Goal: Information Seeking & Learning: Learn about a topic

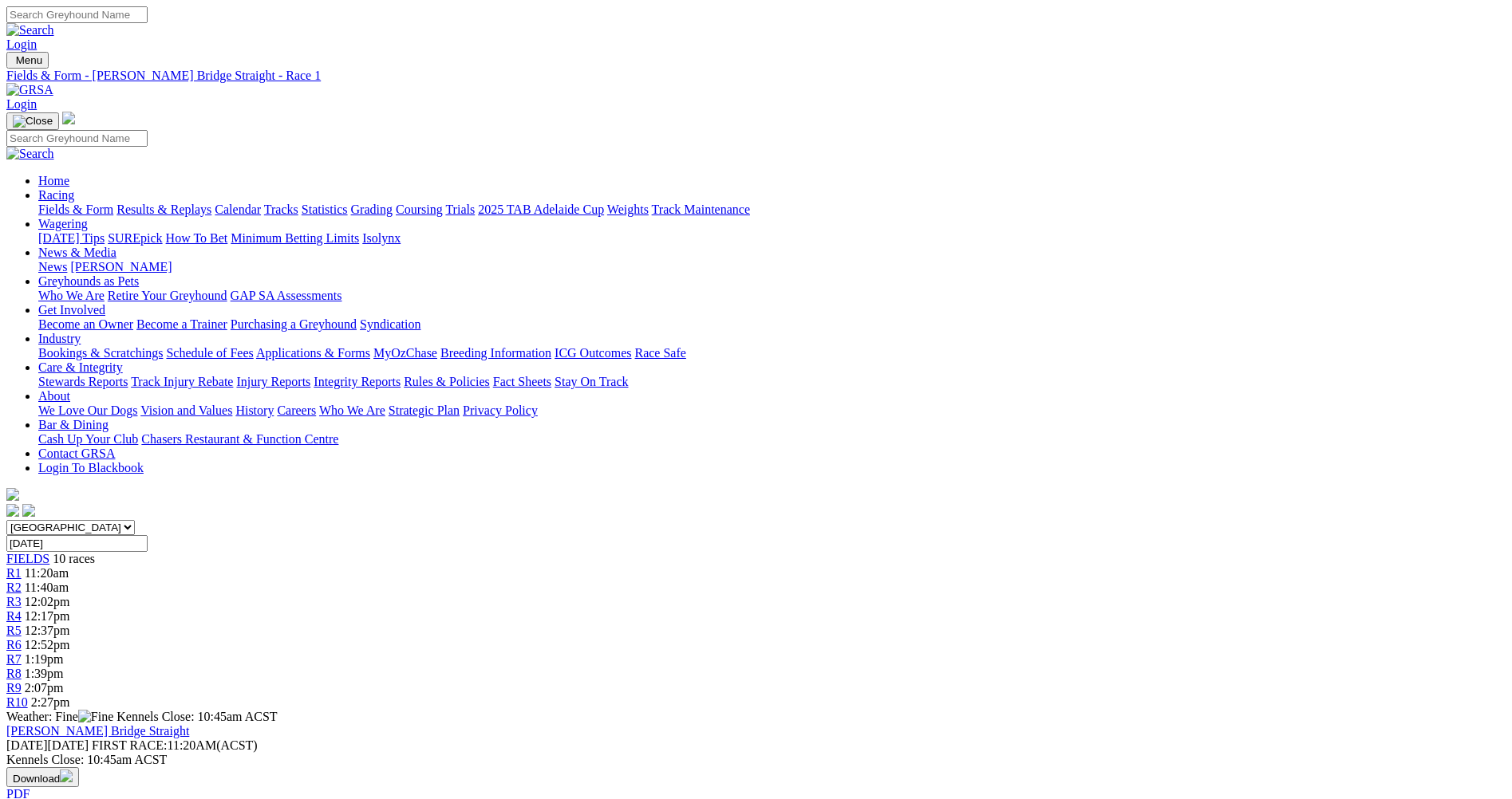
click at [68, 581] on span "11:40am" at bounding box center [47, 588] width 44 height 14
click at [587, 595] on div "R3 12:02pm" at bounding box center [756, 602] width 1499 height 14
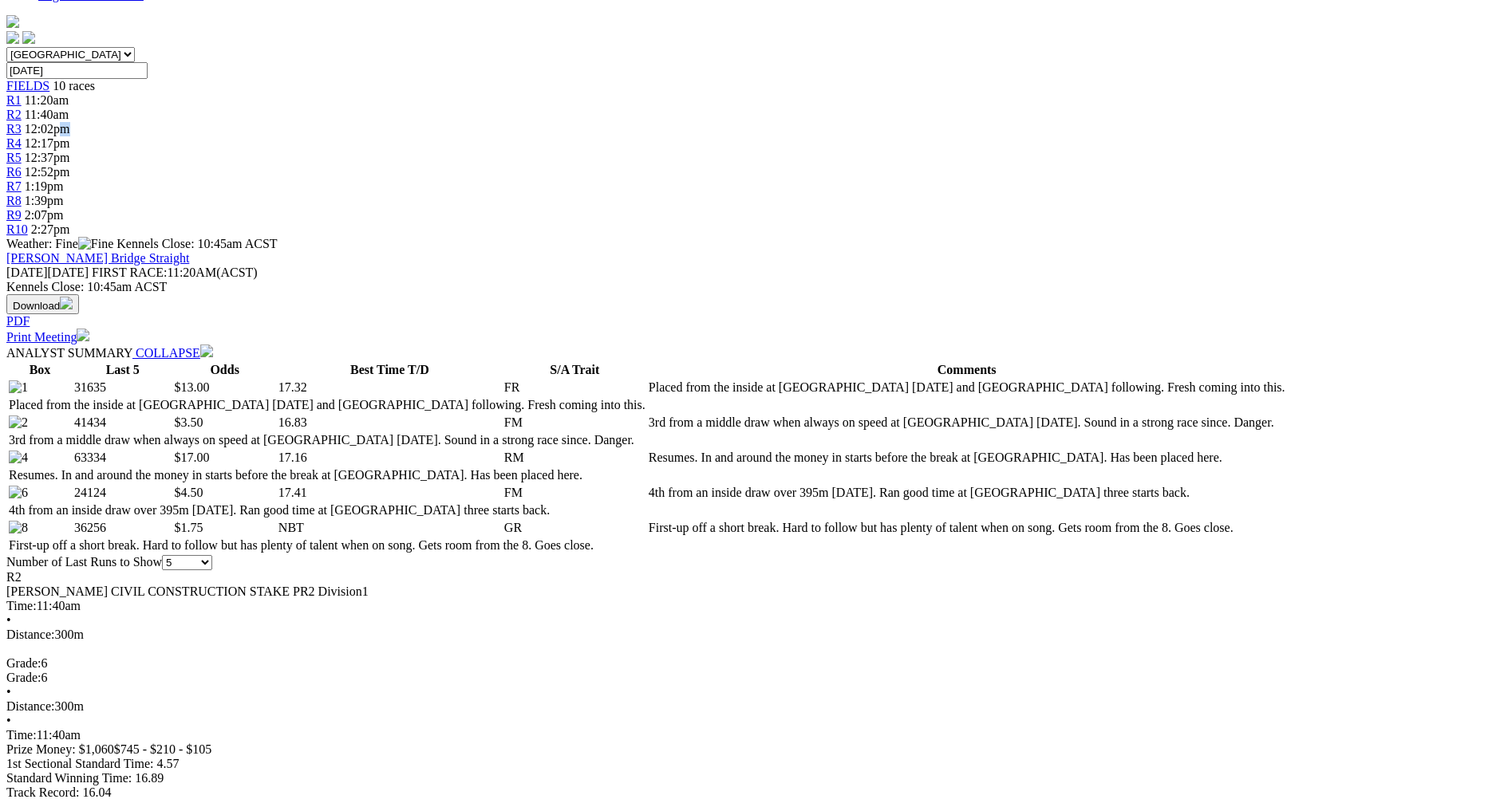
scroll to position [160, 0]
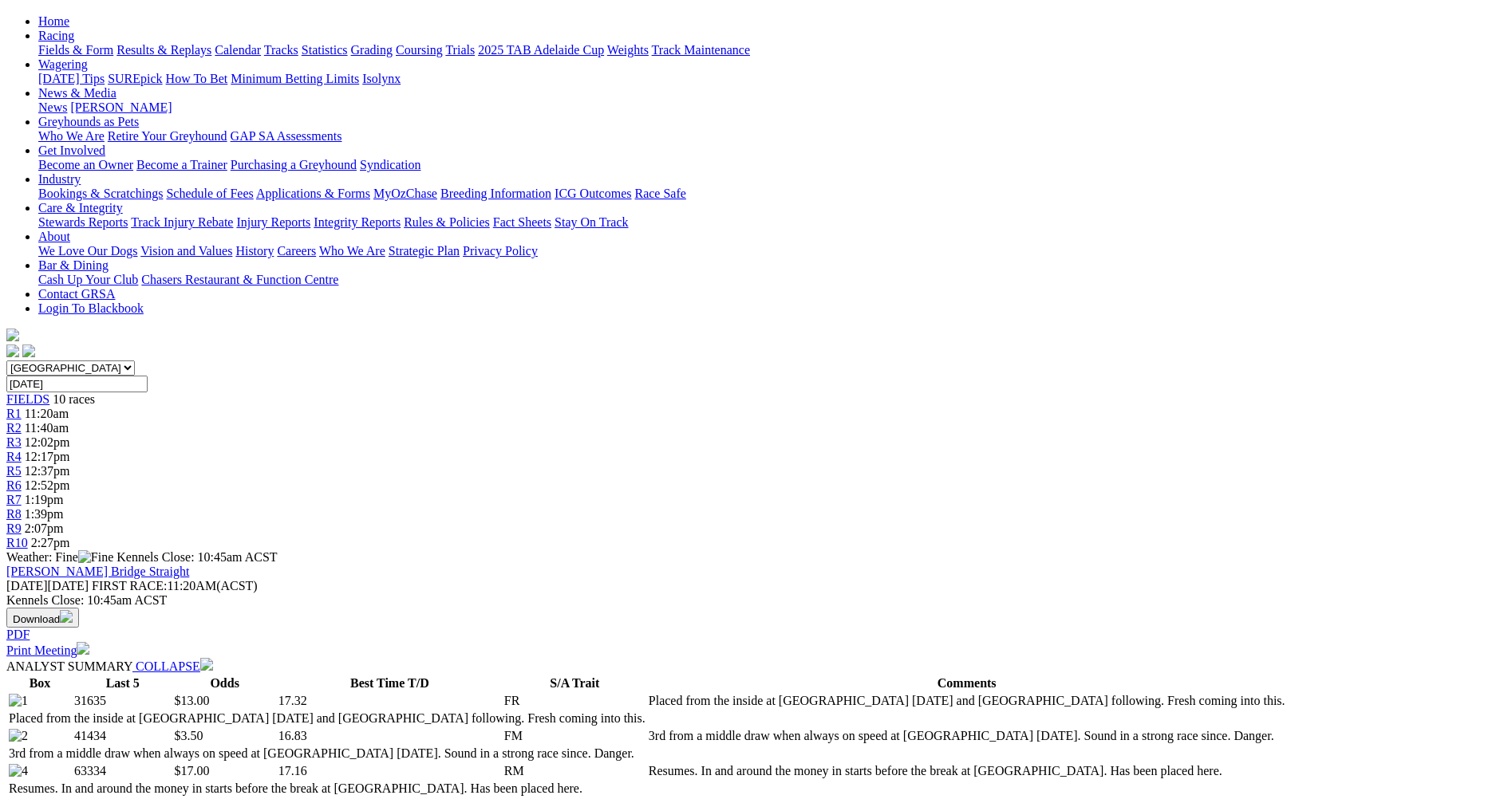
click at [575, 435] on div "R3 12:02pm" at bounding box center [756, 442] width 1499 height 14
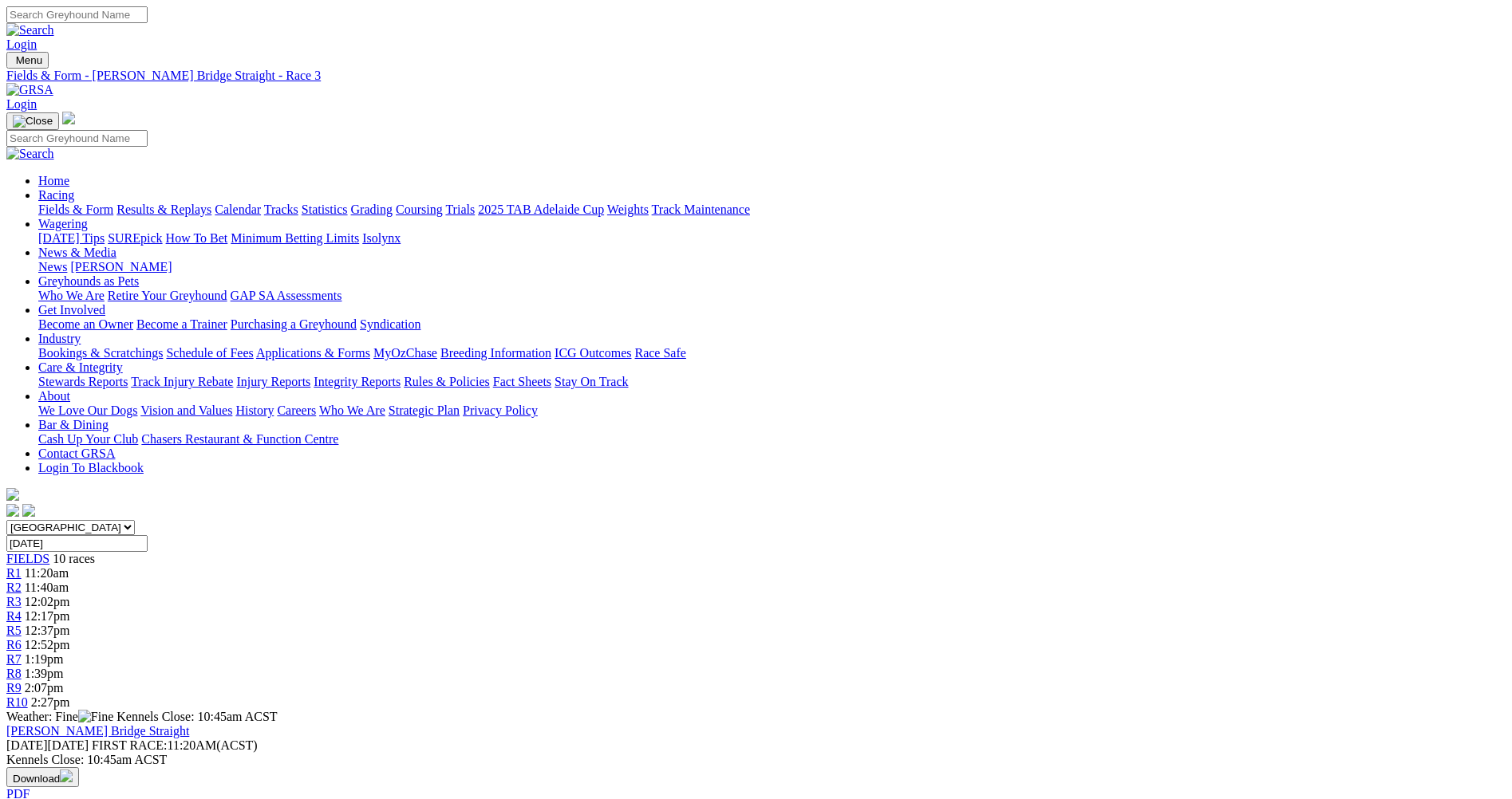
click at [21, 610] on span "R4" at bounding box center [14, 616] width 15 height 14
click at [21, 624] on span "R5" at bounding box center [14, 631] width 15 height 14
click at [21, 638] on span "R6" at bounding box center [14, 645] width 15 height 14
click at [21, 653] on span "R7" at bounding box center [14, 659] width 15 height 14
click at [21, 667] on span "R8" at bounding box center [14, 674] width 15 height 14
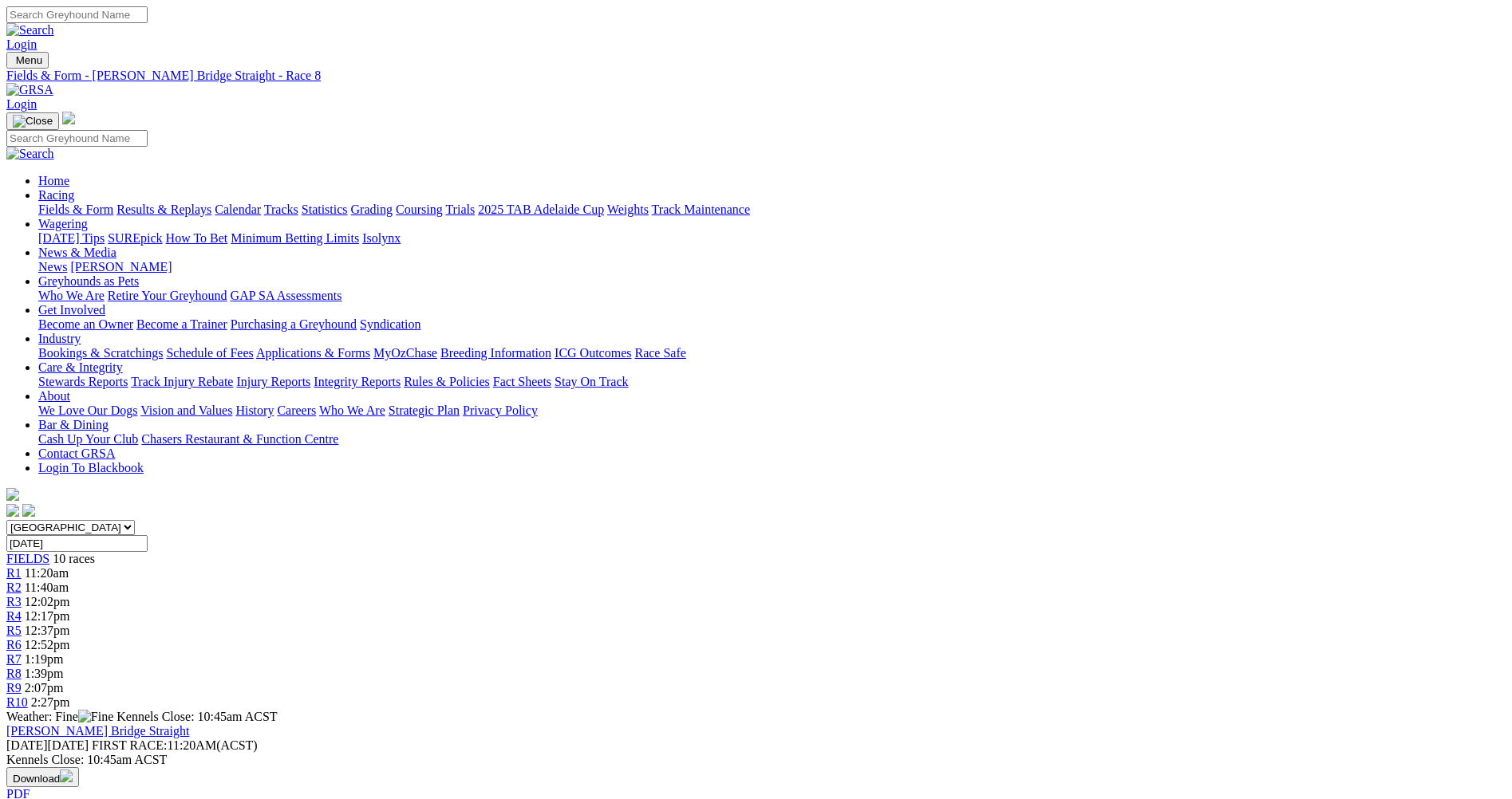
click at [21, 681] on span "R9" at bounding box center [14, 688] width 15 height 14
click at [28, 696] on span "R10" at bounding box center [17, 703] width 21 height 14
click at [403, 566] on div "R1 11:20am" at bounding box center [756, 573] width 1499 height 14
